Goal: Ask a question

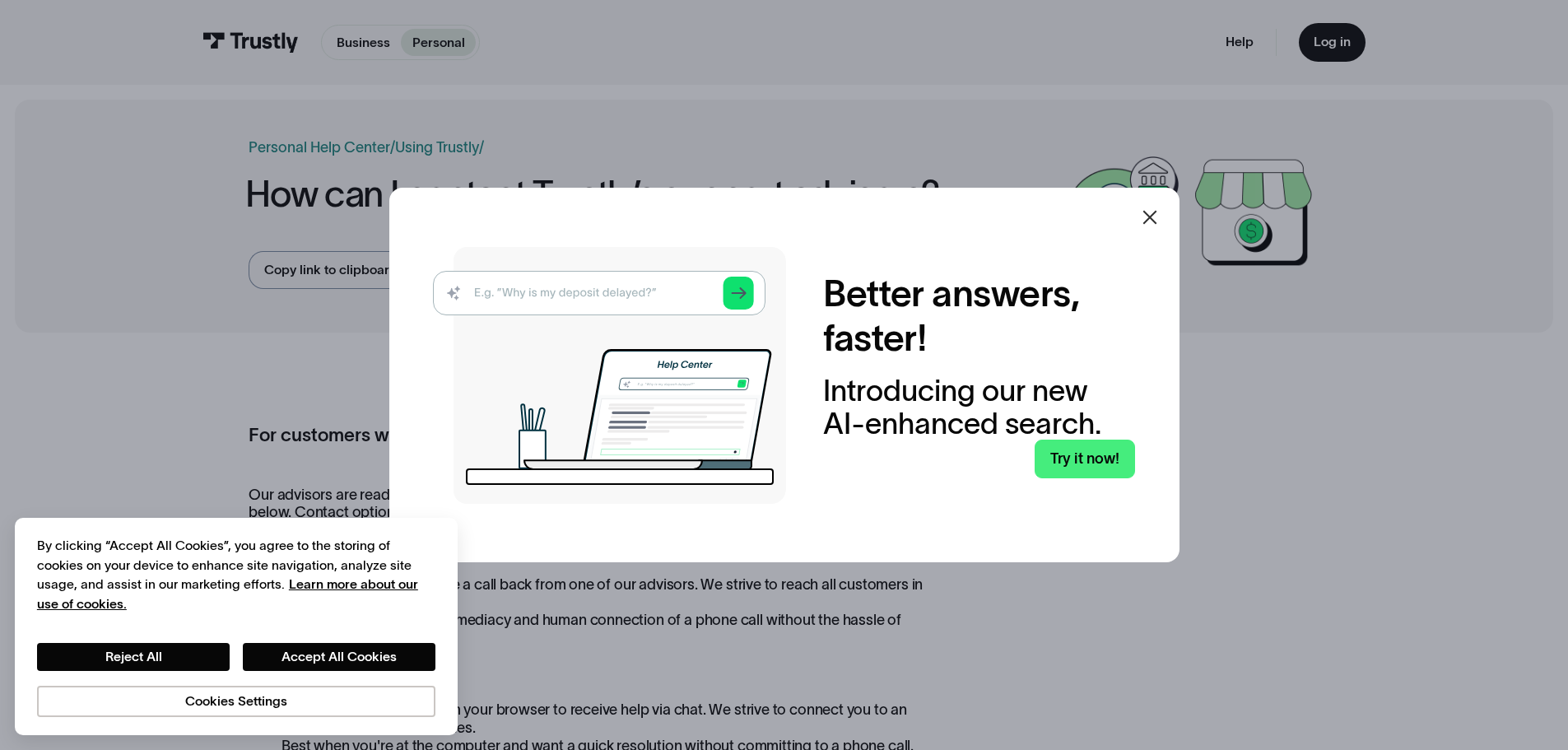
click at [1160, 212] on icon at bounding box center [1150, 217] width 20 height 20
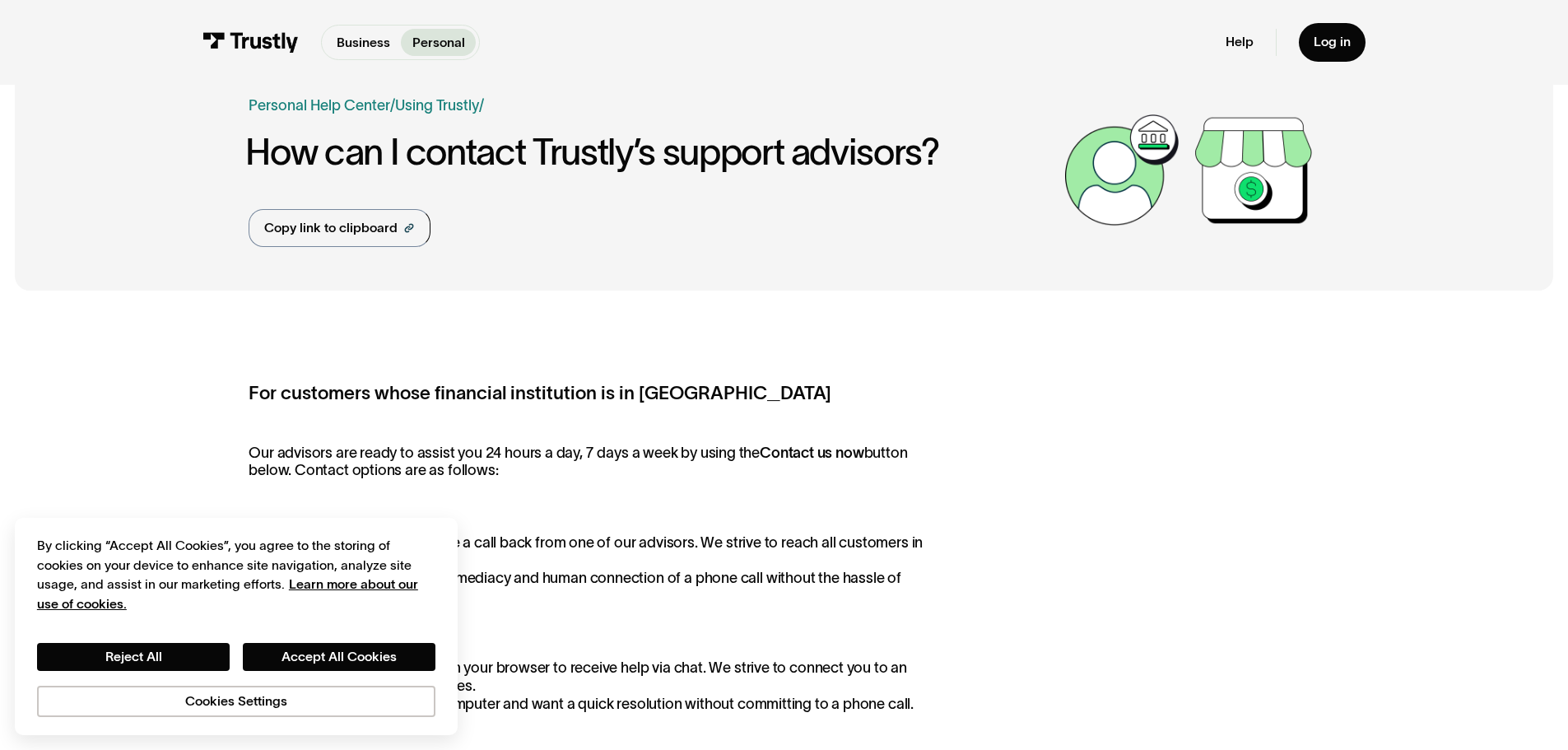
scroll to position [83, 0]
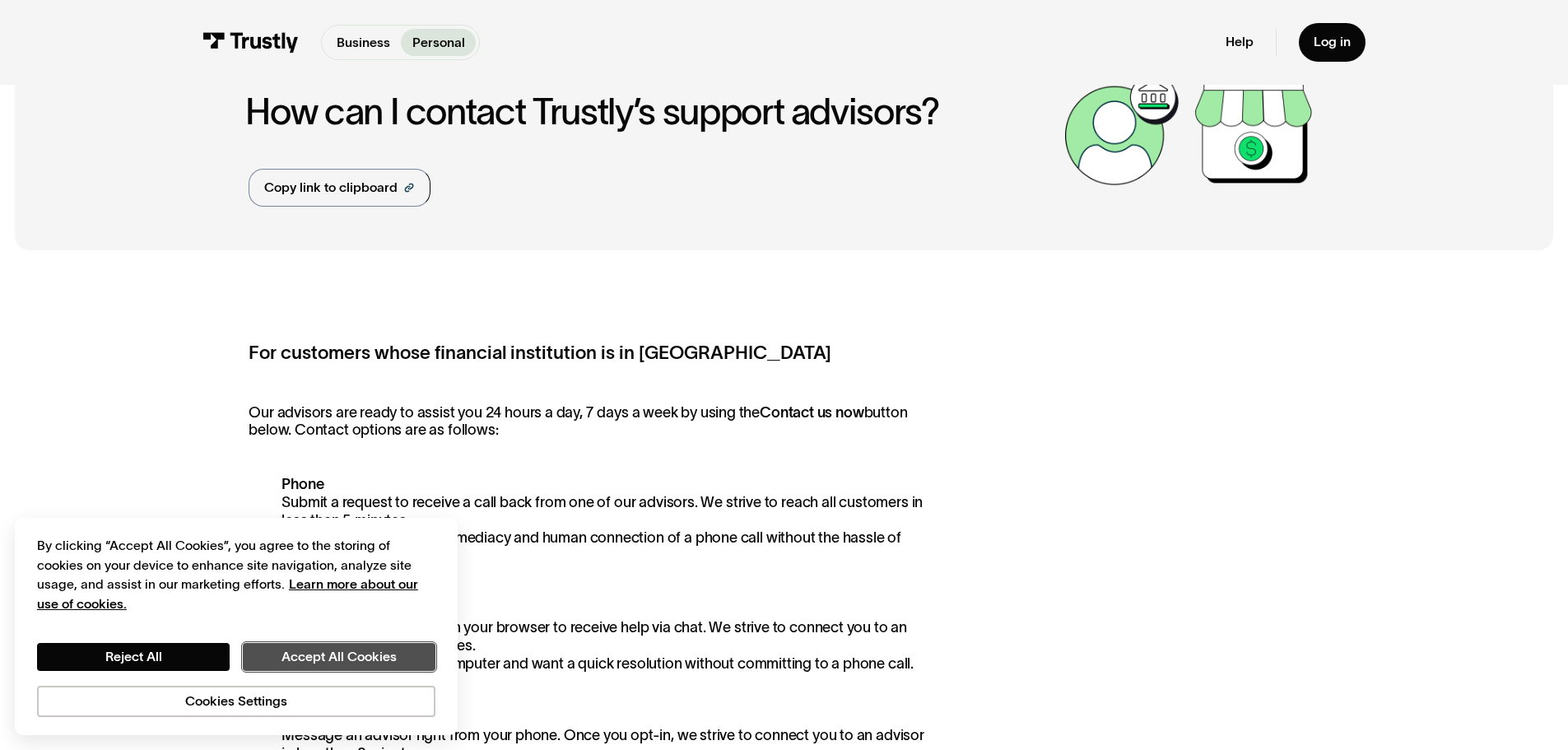
click at [388, 666] on button "Accept All Cookies" at bounding box center [339, 657] width 193 height 28
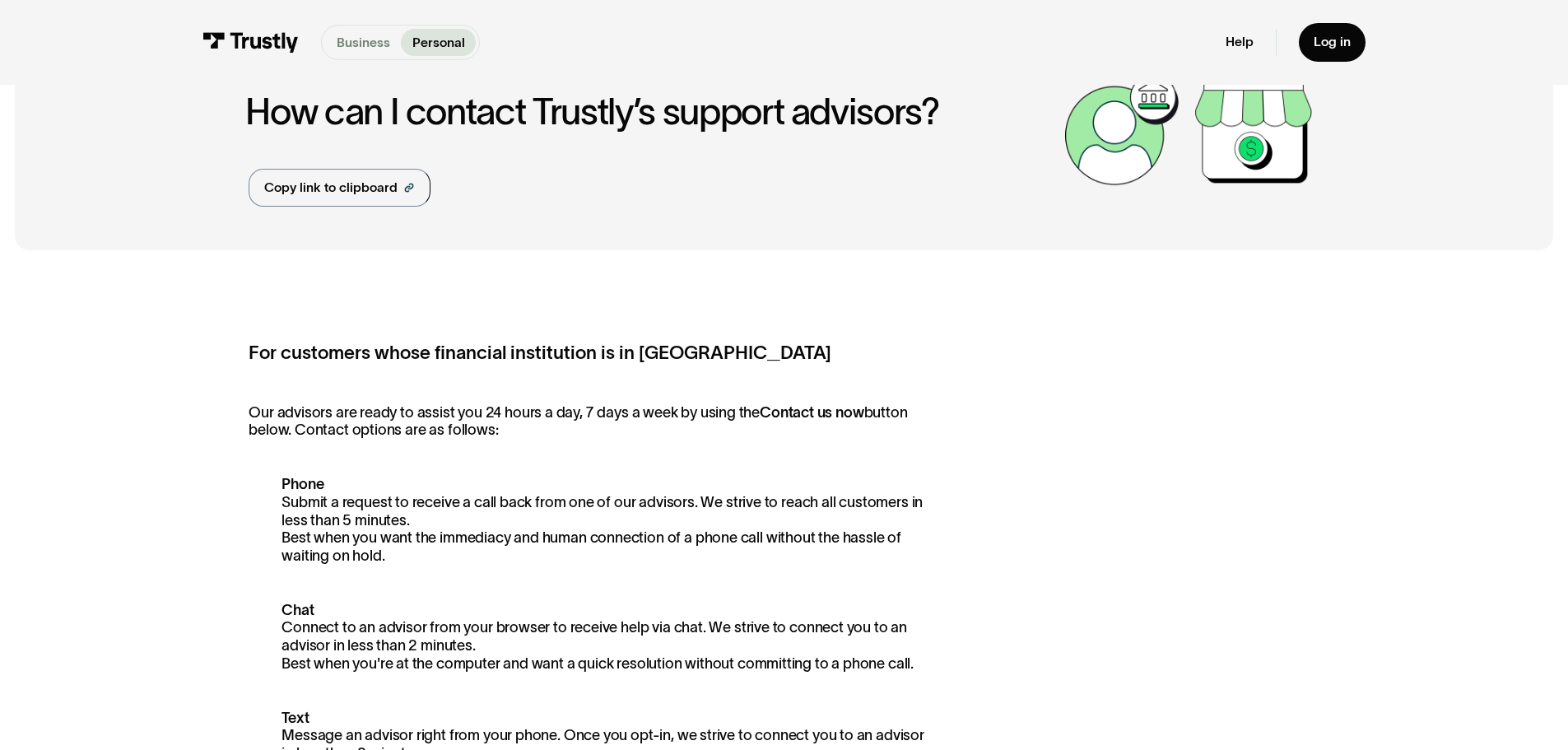
click at [348, 41] on p "Business" at bounding box center [363, 43] width 53 height 20
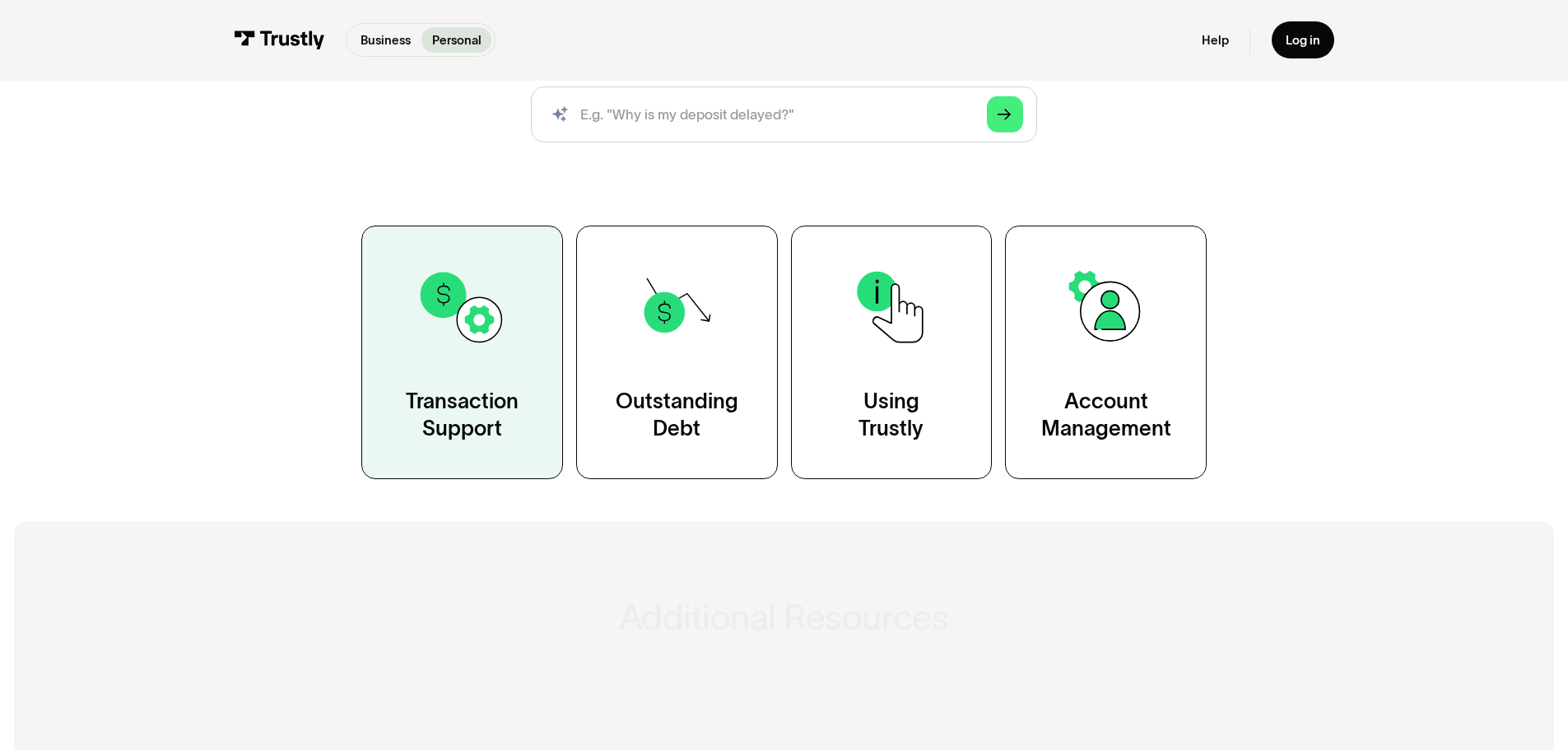
scroll to position [247, 0]
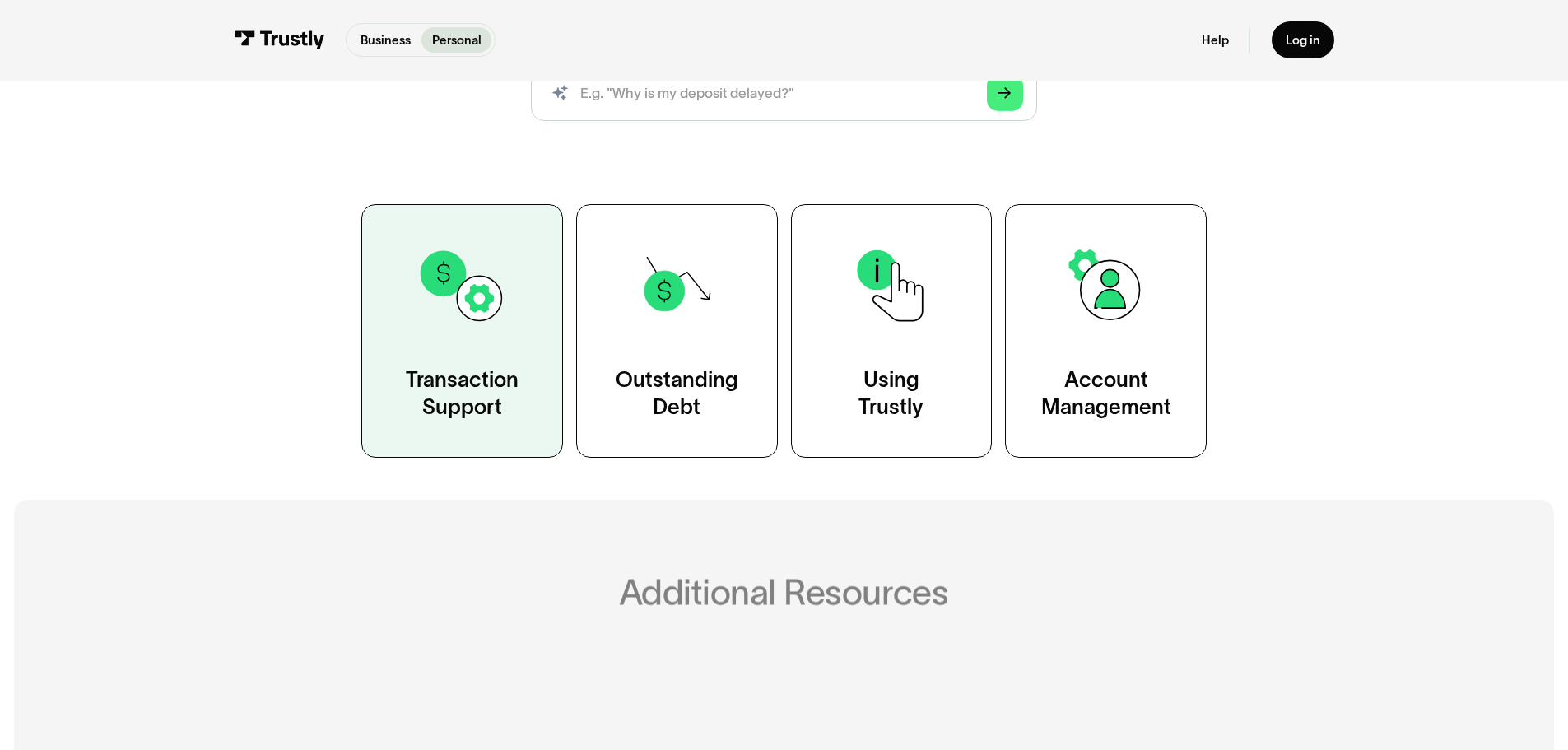
click at [443, 372] on div "Transaction Support" at bounding box center [462, 394] width 113 height 56
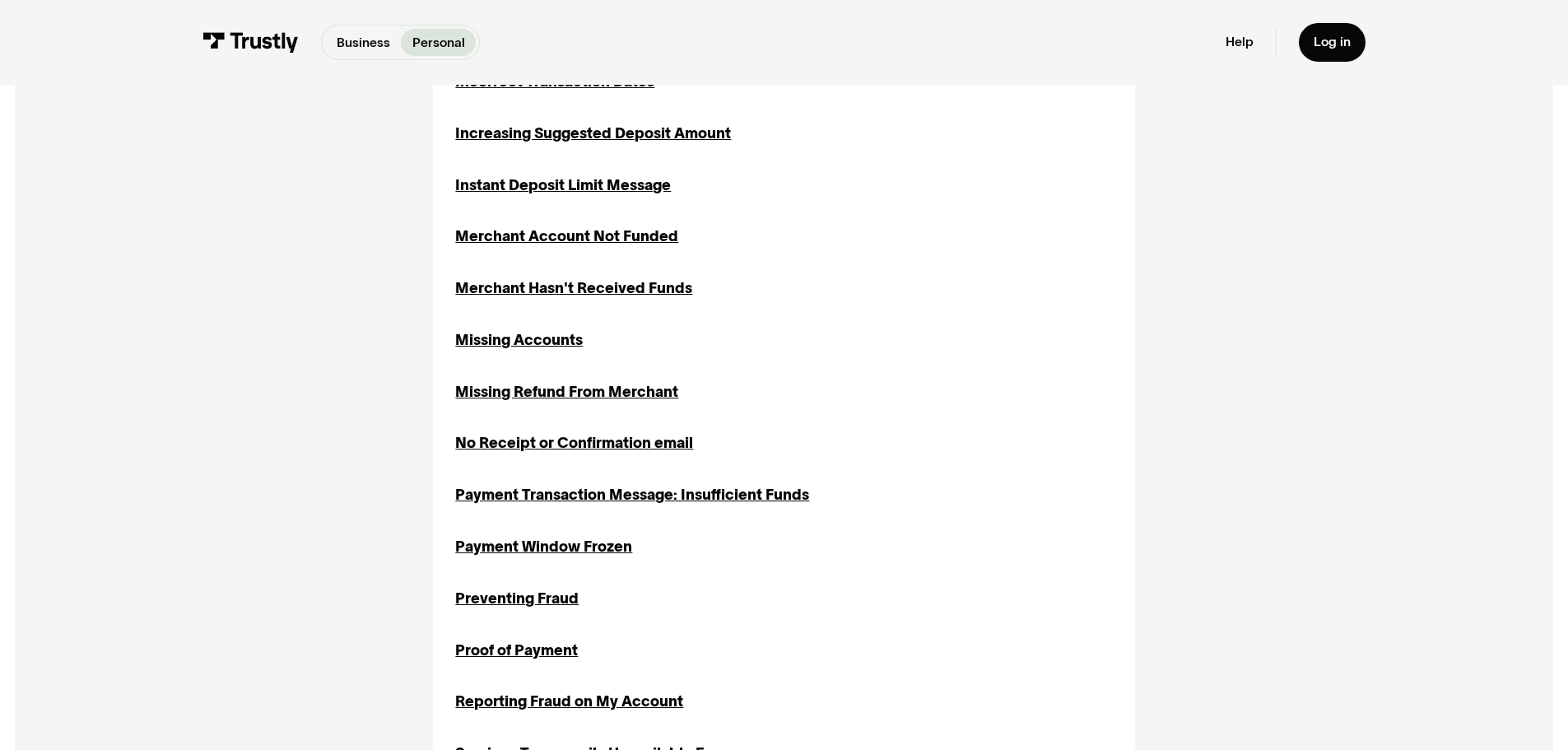
scroll to position [1482, 0]
